Goal: Task Accomplishment & Management: Use online tool/utility

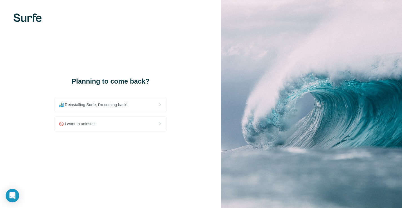
click at [31, 18] on img at bounding box center [28, 18] width 28 height 8
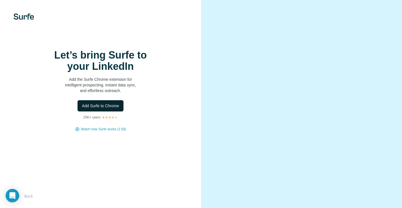
click at [100, 107] on span "Add Surfe to Chrome" at bounding box center [100, 106] width 37 height 6
